Goal: Check status: Verify the current state of an ongoing process or item

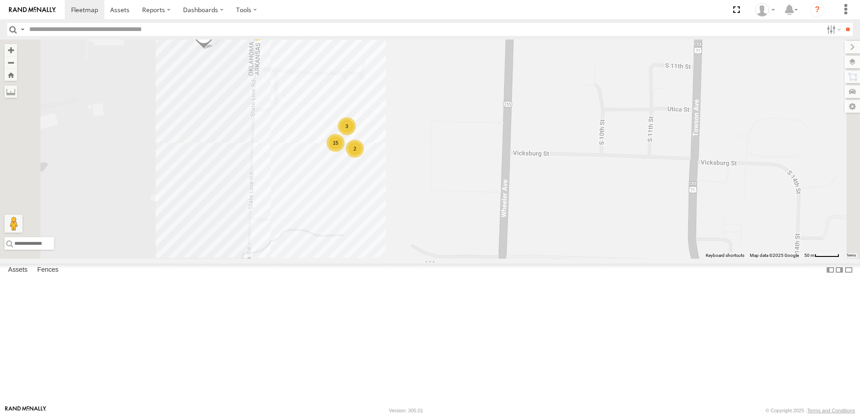
drag, startPoint x: 339, startPoint y: 167, endPoint x: 312, endPoint y: 262, distance: 98.2
click at [312, 259] on div "37152T T1818 T3214 5286 5263 5281 T3201 T3205 37148T 37122T T3208 37120T 5387 5…" at bounding box center [430, 149] width 860 height 219
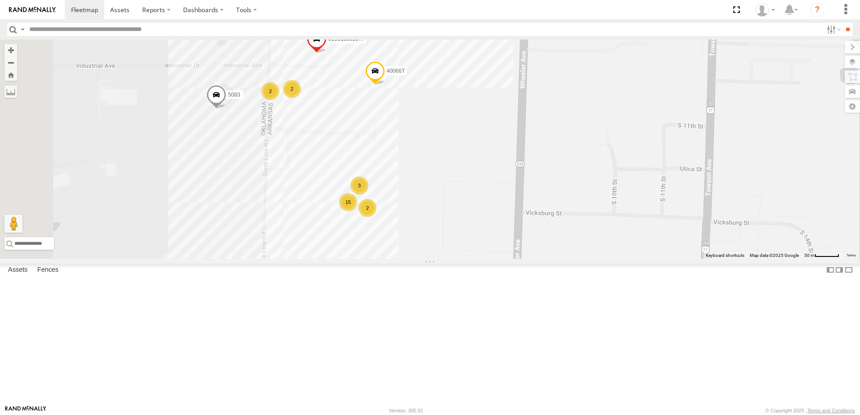
drag, startPoint x: 531, startPoint y: 245, endPoint x: 535, endPoint y: 208, distance: 37.5
click at [535, 210] on div "37152T T1818 T3214 5286 5263 5281 T3201 T3205 37148T 37122T T3208 37120T 5387 5…" at bounding box center [430, 149] width 860 height 219
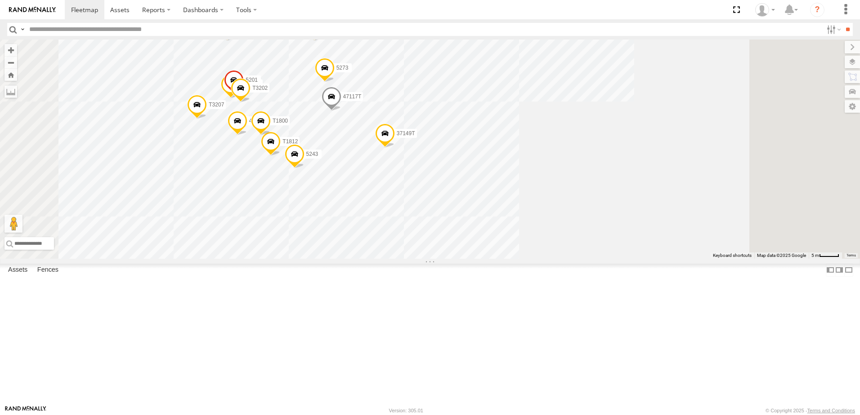
click at [341, 111] on span at bounding box center [331, 99] width 20 height 24
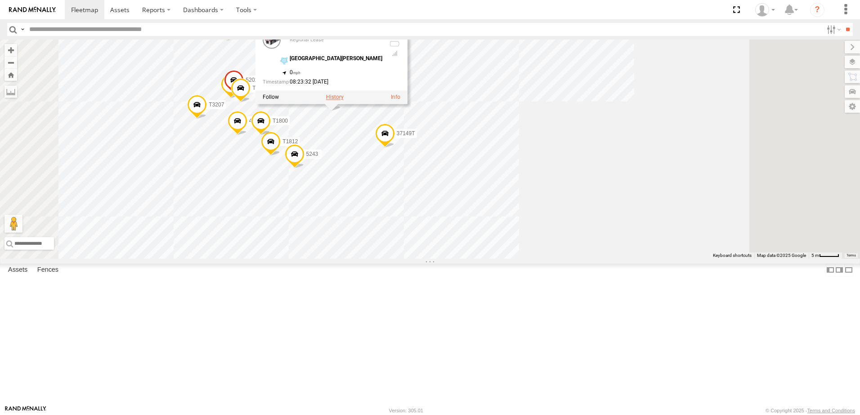
click at [343, 101] on label at bounding box center [335, 97] width 18 height 6
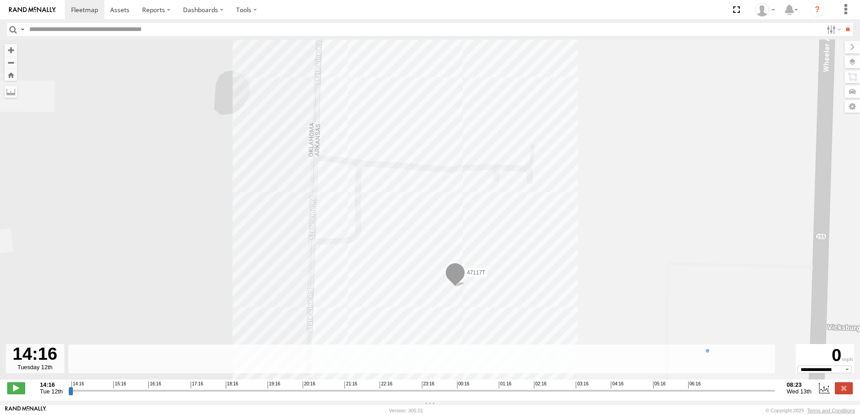
drag, startPoint x: 625, startPoint y: 205, endPoint x: 635, endPoint y: 202, distance: 10.4
click at [635, 202] on div "47117T" at bounding box center [430, 215] width 860 height 350
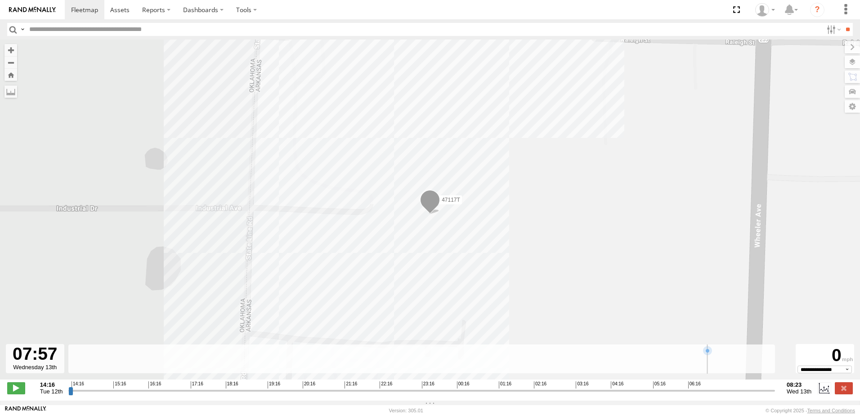
drag, startPoint x: 72, startPoint y: 396, endPoint x: 755, endPoint y: 381, distance: 682.6
type input "**********"
click at [755, 387] on input "range" at bounding box center [421, 391] width 706 height 9
click at [599, 273] on div "47117T" at bounding box center [430, 215] width 860 height 350
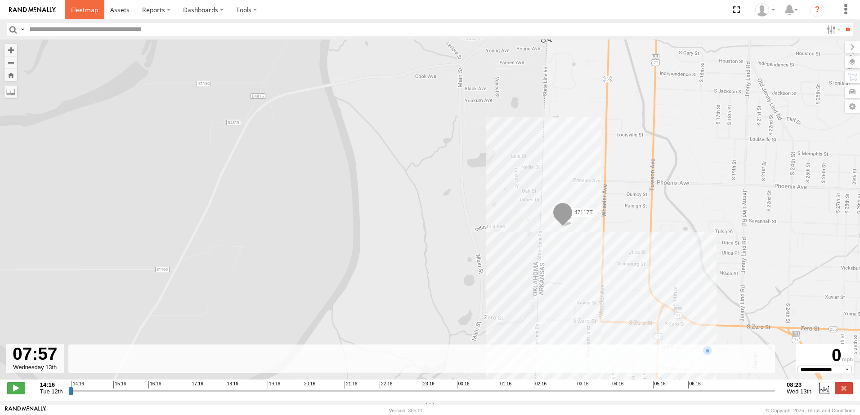
click at [81, 11] on span at bounding box center [84, 9] width 27 height 9
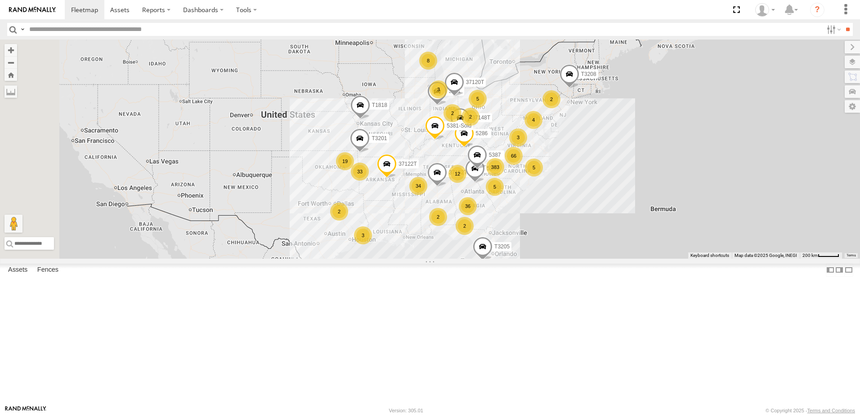
drag, startPoint x: 389, startPoint y: 246, endPoint x: 416, endPoint y: 253, distance: 28.2
click at [416, 253] on div "7774T 383 37152T 36 66 33 8 T1818 5 34 19 5 4 T3214 3 12 5 5286 2 5263 2 5281 T…" at bounding box center [430, 149] width 860 height 219
